Goal: Navigation & Orientation: Find specific page/section

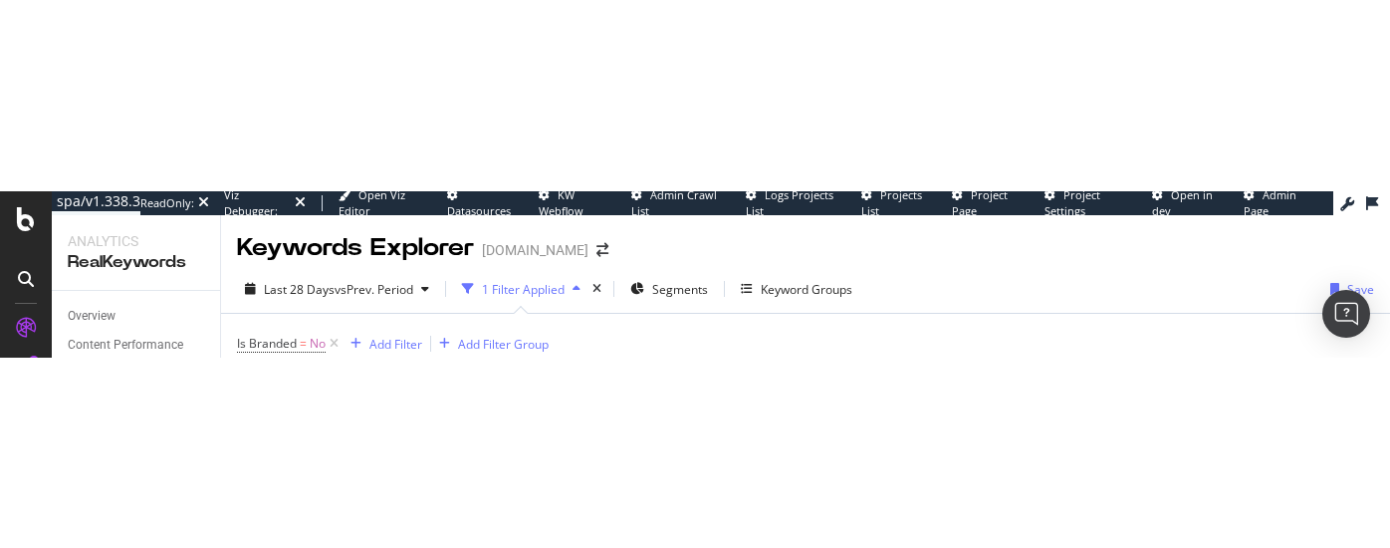
scroll to position [489, 0]
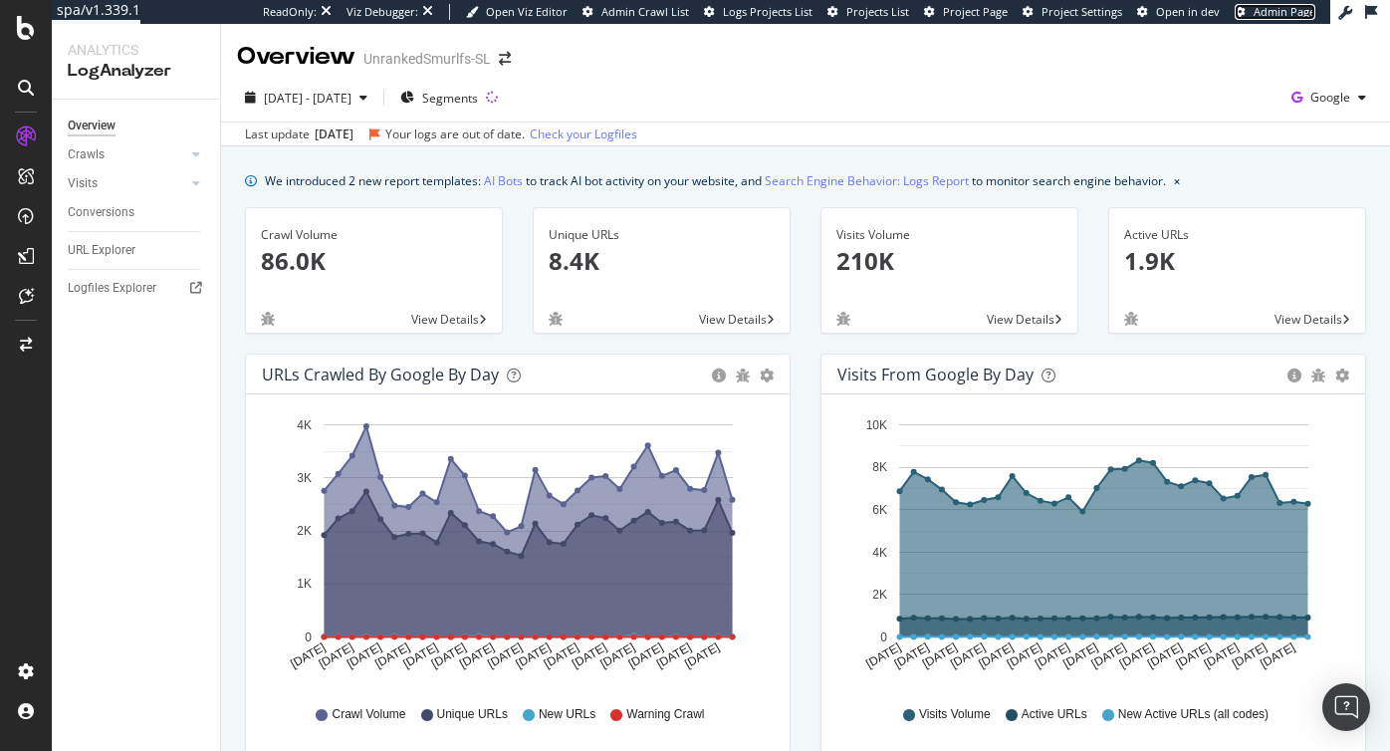
click at [1293, 8] on span "Admin Page" at bounding box center [1285, 11] width 62 height 15
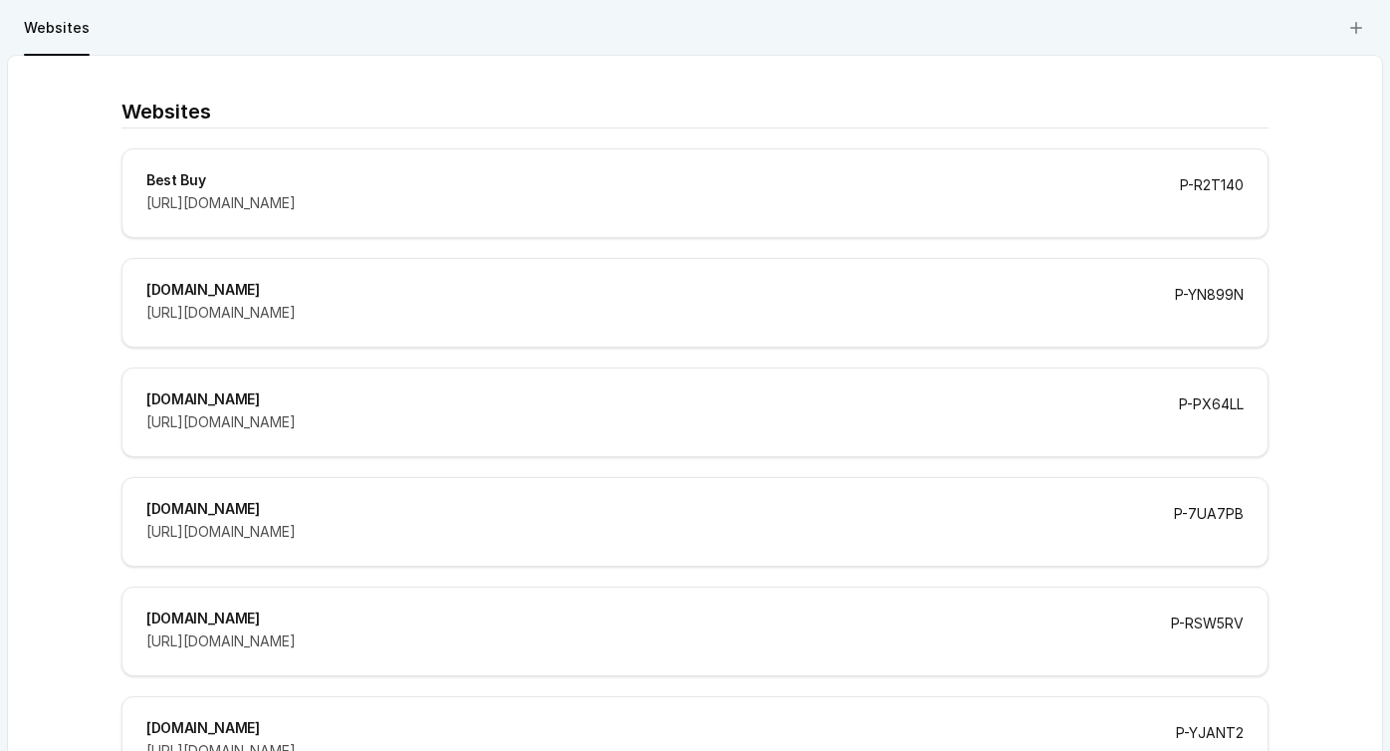
click at [297, 201] on div "https://www.bestbuy.com" at bounding box center [639, 203] width 986 height 20
